Goal: Transaction & Acquisition: Register for event/course

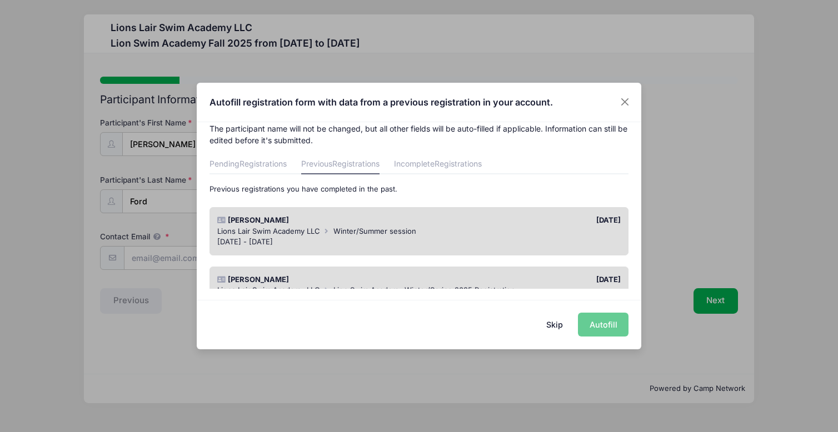
scroll to position [16, 0]
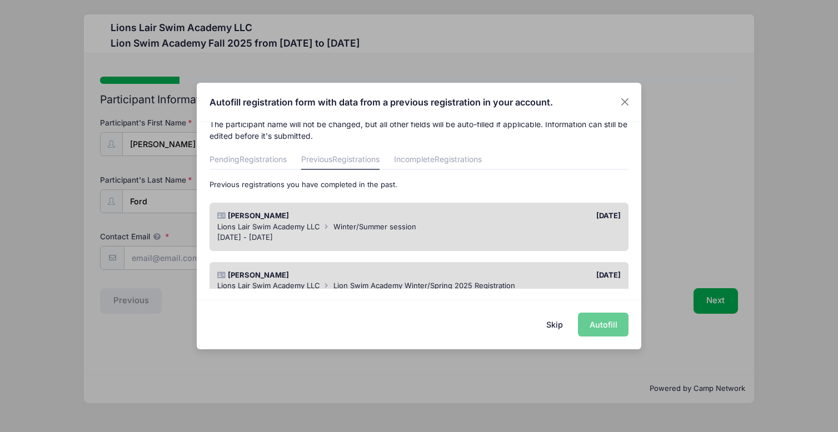
click at [407, 233] on div "[DATE] - [DATE]" at bounding box center [419, 237] width 404 height 11
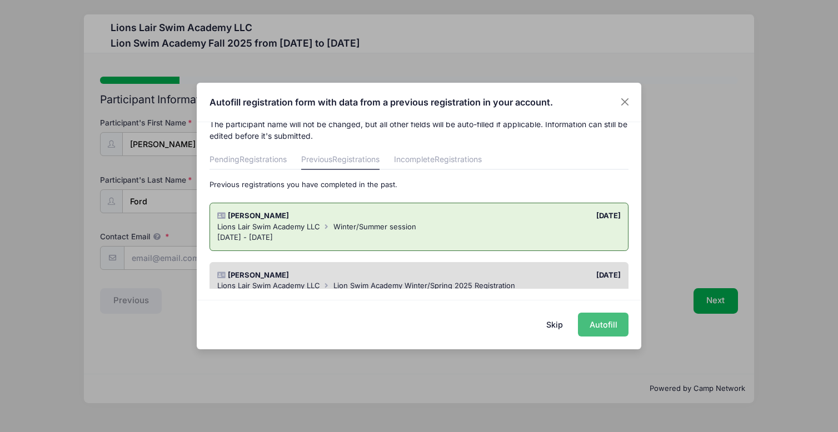
click at [617, 327] on button "Autofill" at bounding box center [603, 325] width 51 height 24
type input "[DOMAIN_NAME][EMAIL_ADDRESS][DOMAIN_NAME]"
type input "[DATE]"
type input "[STREET_ADDRESS] 3A"
type input "[US_STATE]"
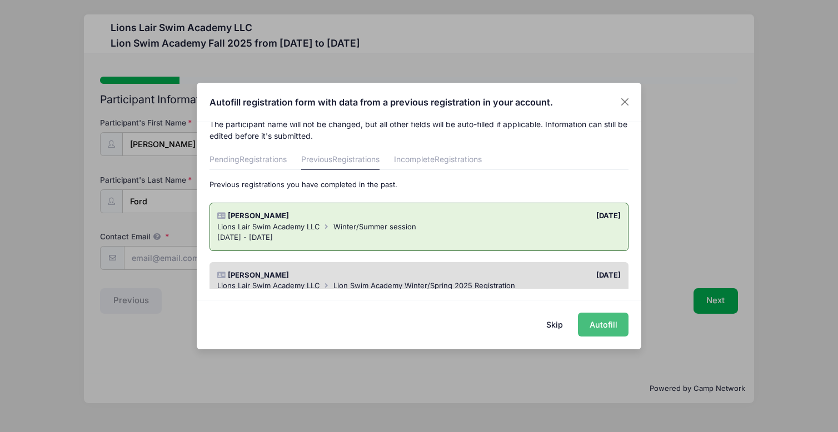
select select "NY"
type input "10025"
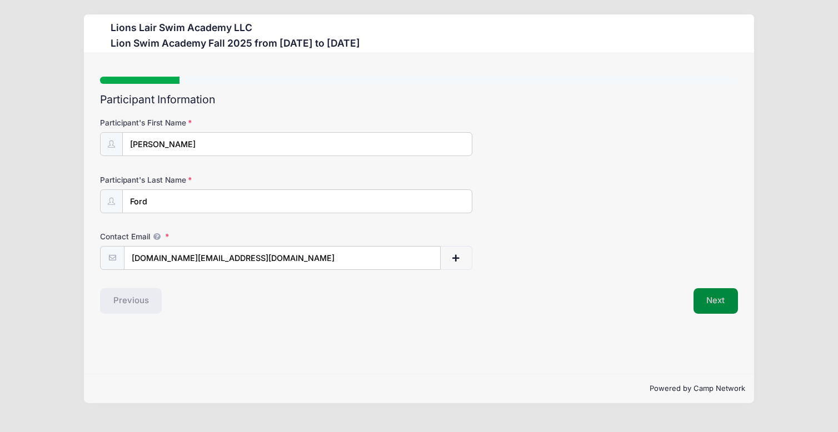
click at [713, 304] on button "Next" at bounding box center [715, 301] width 45 height 26
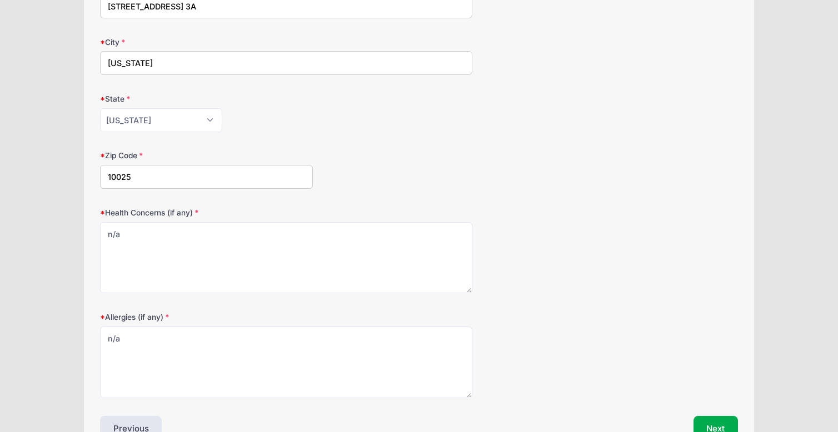
scroll to position [433, 0]
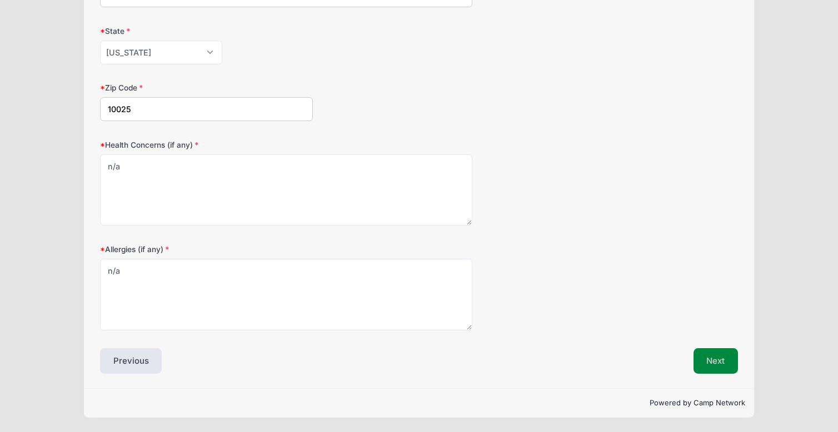
click at [726, 364] on button "Next" at bounding box center [715, 361] width 45 height 26
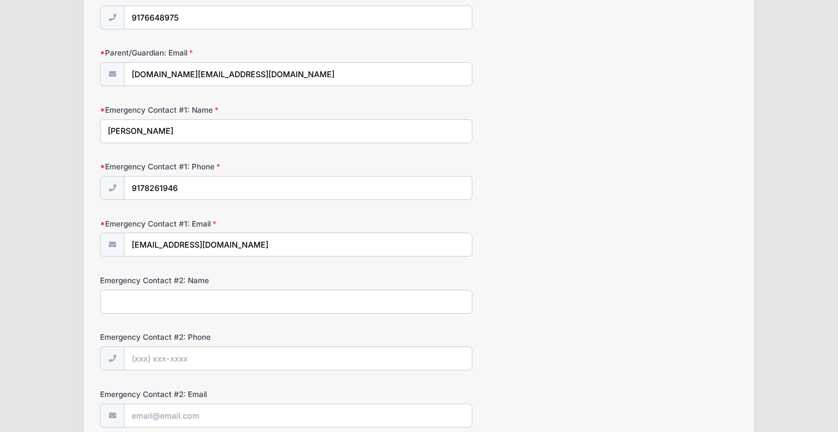
scroll to position [281, 0]
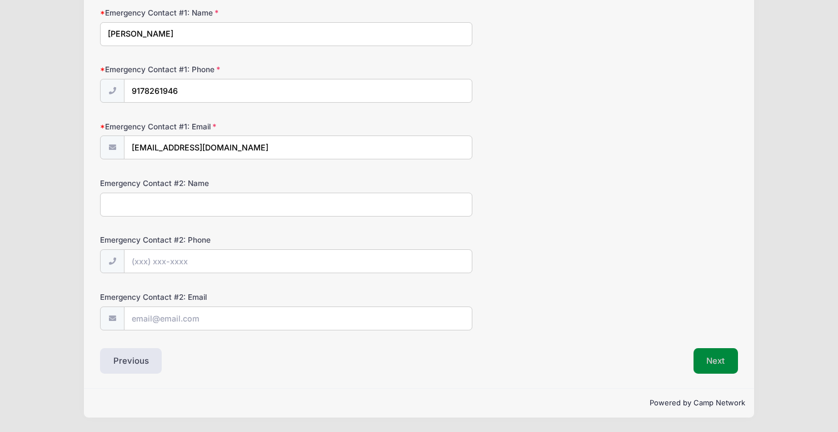
click at [727, 363] on button "Next" at bounding box center [715, 361] width 45 height 26
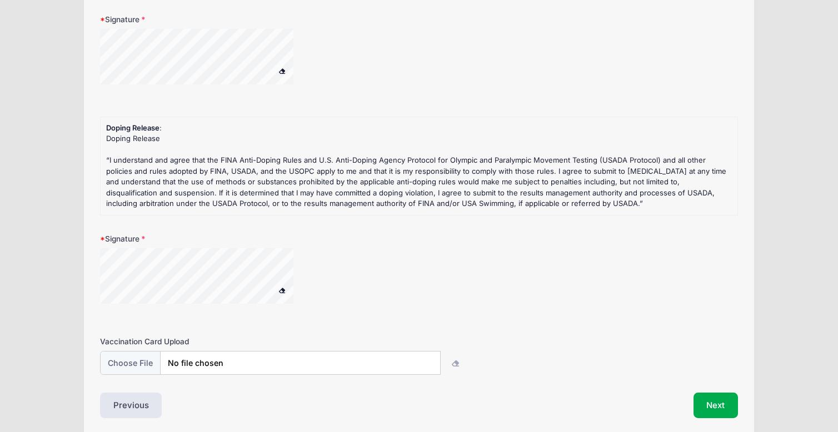
scroll to position [267, 0]
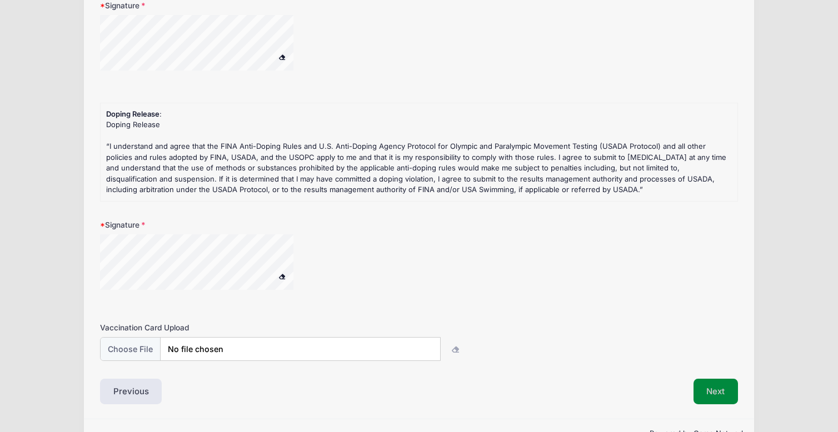
click at [710, 392] on button "Next" at bounding box center [715, 392] width 45 height 26
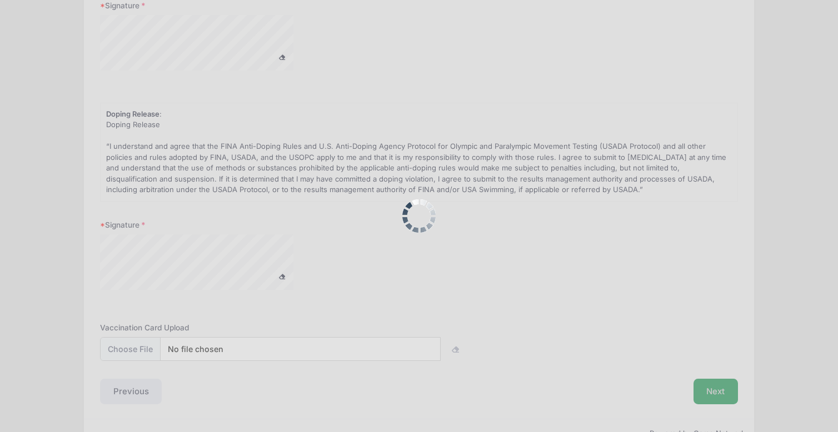
scroll to position [0, 0]
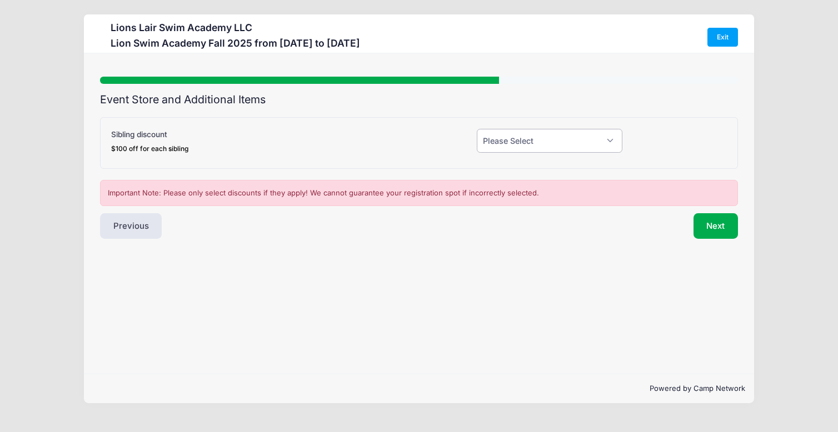
click at [607, 140] on select "Please Select Yes (-$100.00) No" at bounding box center [550, 141] width 146 height 24
click at [729, 225] on button "Next" at bounding box center [715, 226] width 45 height 26
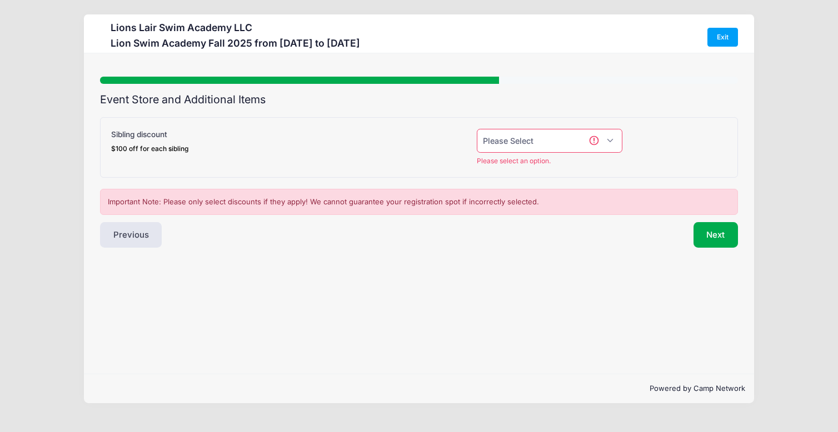
click at [598, 144] on select "Please Select Yes (-$100.00) No" at bounding box center [550, 141] width 146 height 24
select select "0"
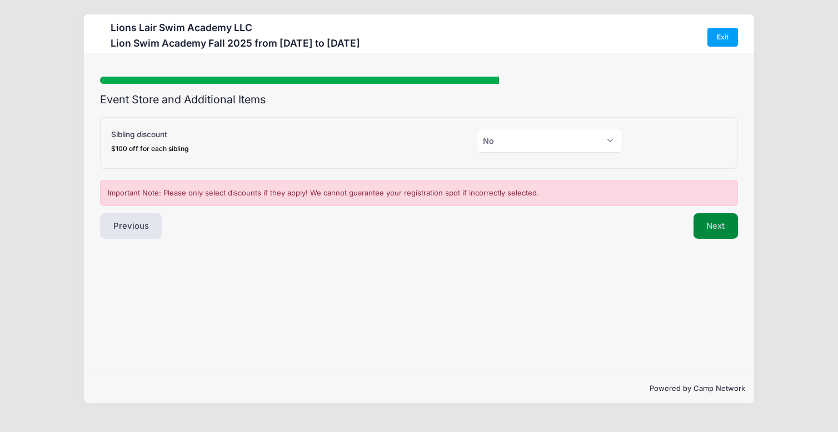
click at [725, 228] on button "Next" at bounding box center [715, 226] width 45 height 26
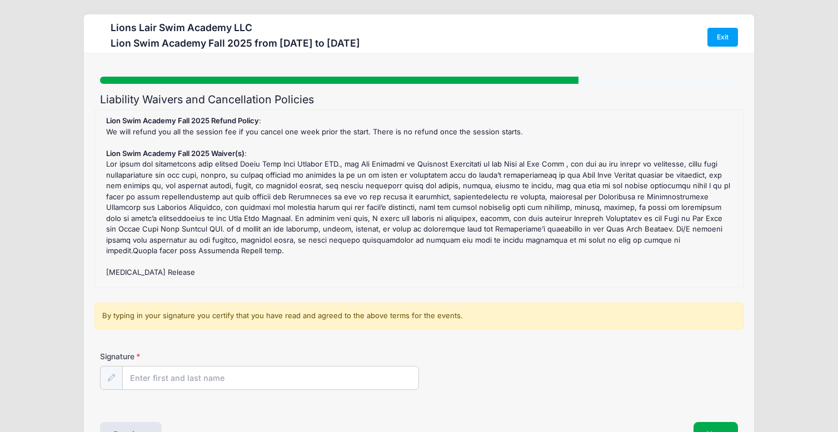
scroll to position [169, 0]
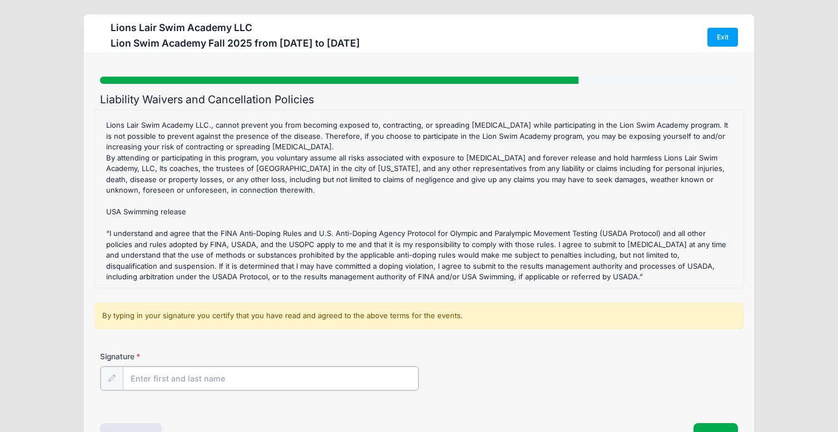
click at [293, 381] on input "Signature" at bounding box center [271, 379] width 296 height 24
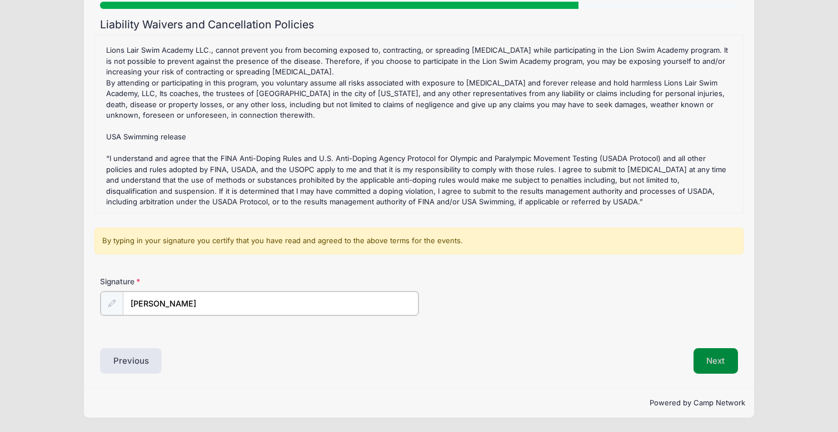
type input "[PERSON_NAME]"
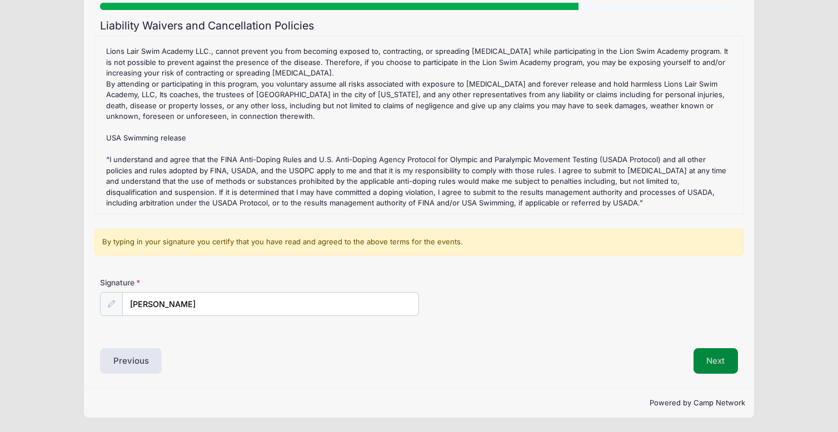
click at [722, 356] on button "Next" at bounding box center [715, 361] width 45 height 26
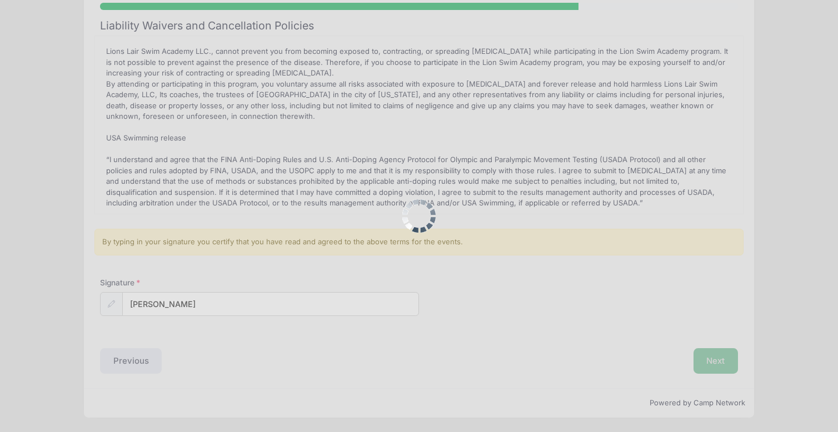
scroll to position [0, 0]
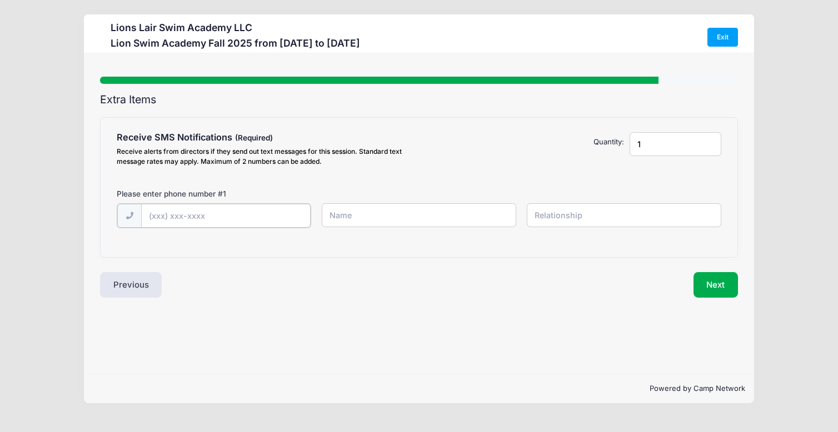
click at [0, 0] on input "text" at bounding box center [0, 0] width 0 height 0
type input "[PHONE_NUMBER]"
click at [0, 0] on input "text" at bounding box center [0, 0] width 0 height 0
type input "[PERSON_NAME]"
click at [0, 0] on input "text" at bounding box center [0, 0] width 0 height 0
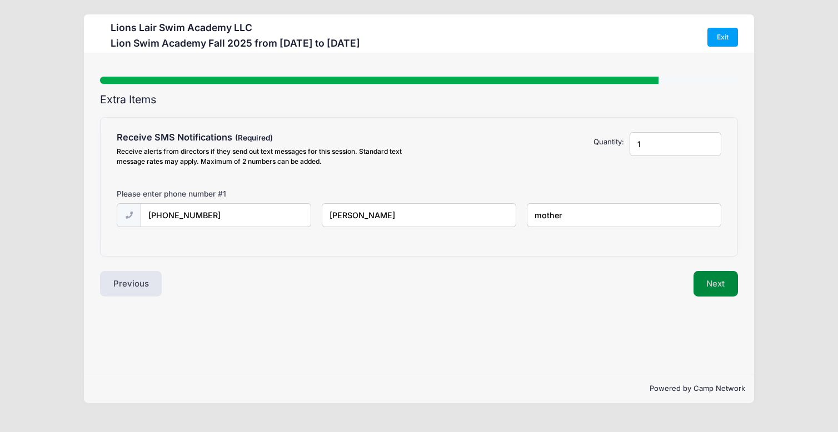
type input "mother"
click at [709, 292] on button "Next" at bounding box center [715, 284] width 45 height 26
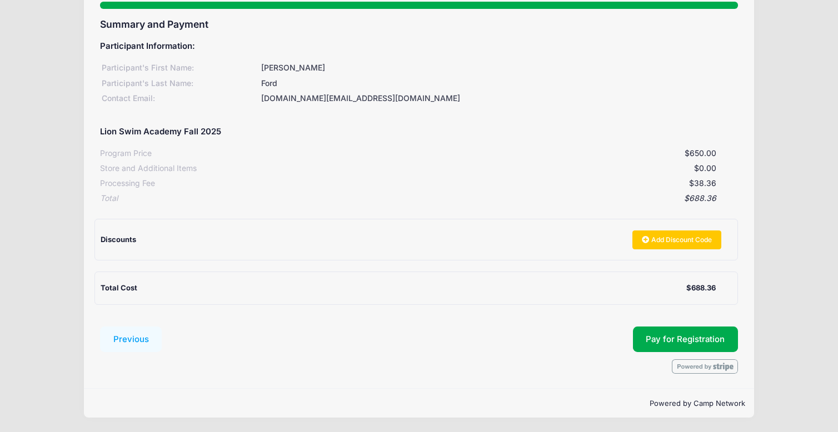
scroll to position [74, 0]
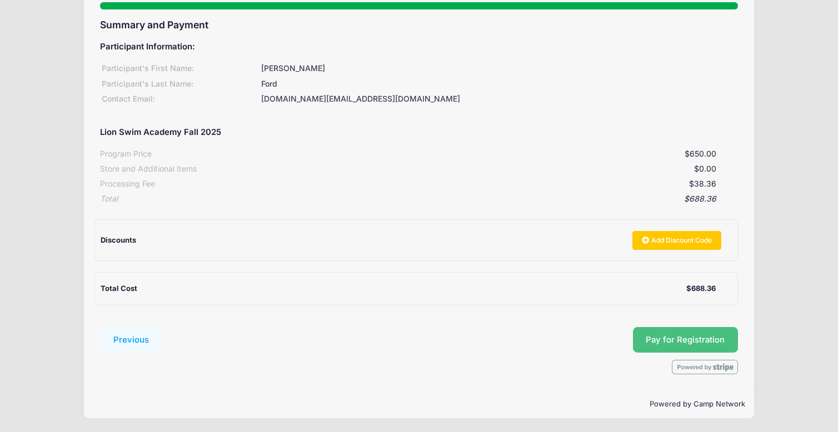
click at [682, 348] on button "Pay for Registration" at bounding box center [686, 340] width 106 height 26
